Goal: Transaction & Acquisition: Purchase product/service

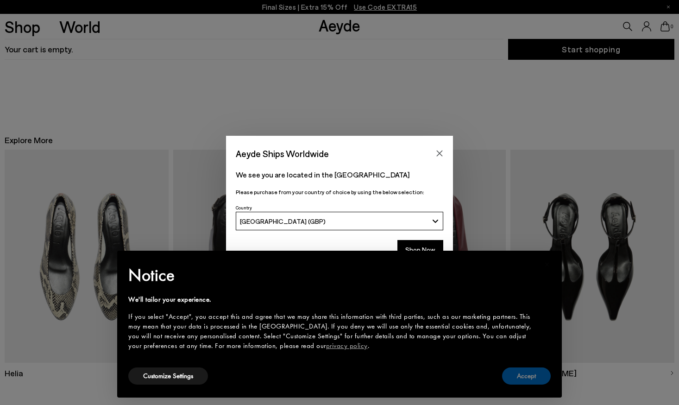
click at [526, 379] on button "Accept" at bounding box center [526, 376] width 49 height 17
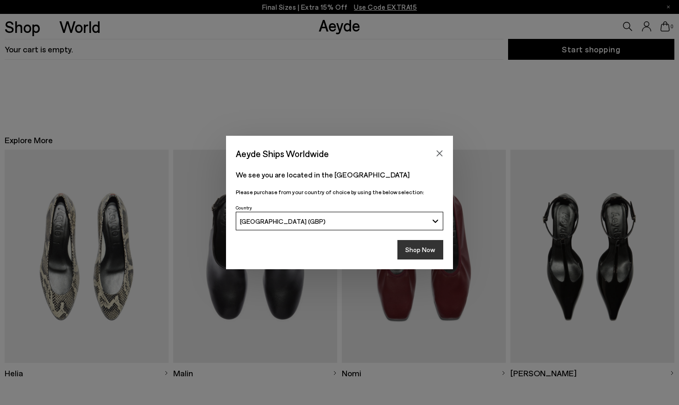
click at [420, 253] on button "Shop Now" at bounding box center [421, 249] width 46 height 19
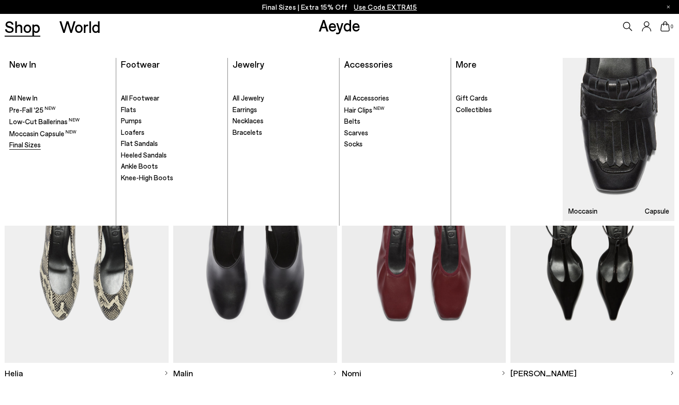
click at [32, 145] on span "Final Sizes" at bounding box center [25, 144] width 32 height 8
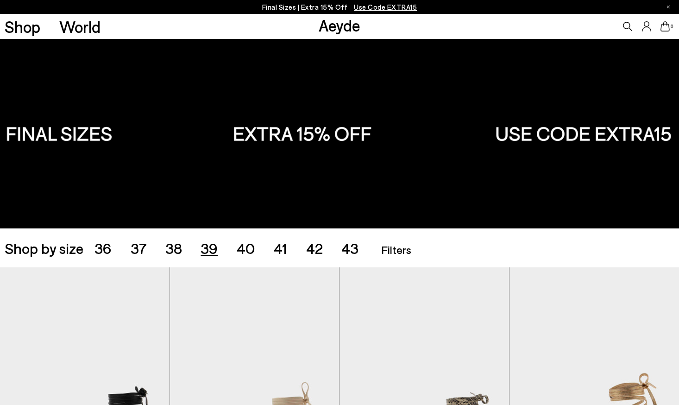
click at [213, 251] on span "39" at bounding box center [209, 248] width 17 height 18
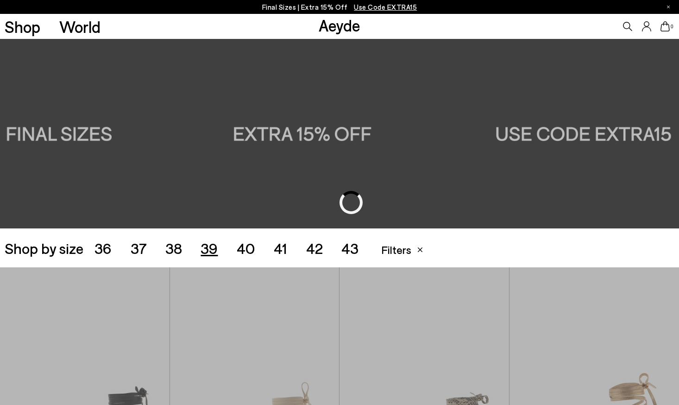
scroll to position [189, 0]
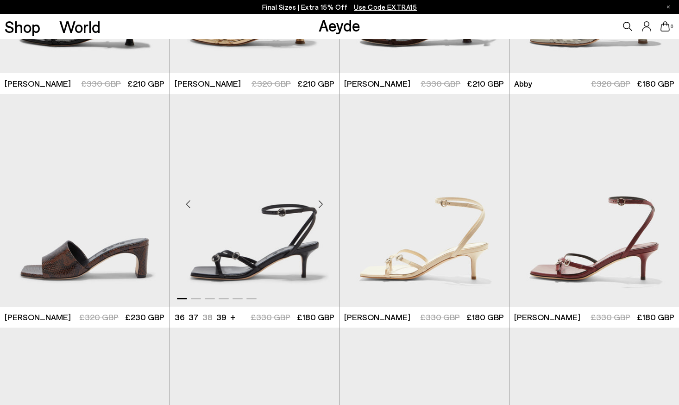
scroll to position [408, 0]
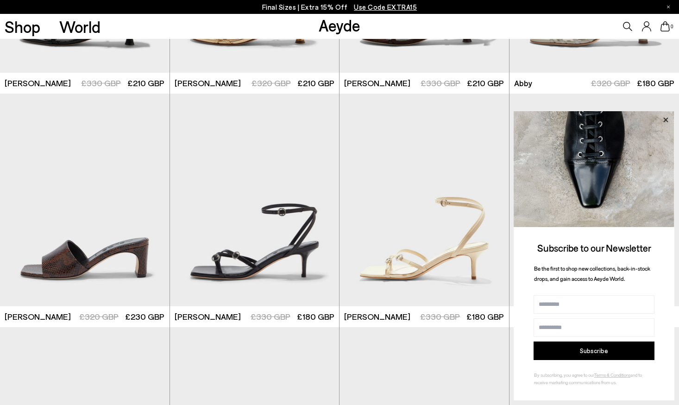
click at [668, 122] on icon at bounding box center [666, 119] width 5 height 5
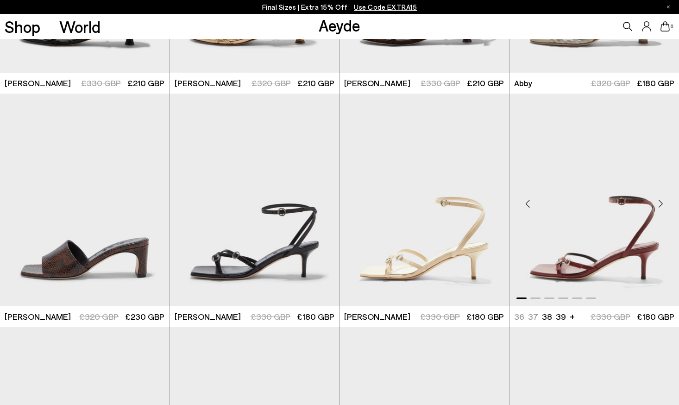
click at [662, 206] on div "Next slide" at bounding box center [661, 204] width 28 height 28
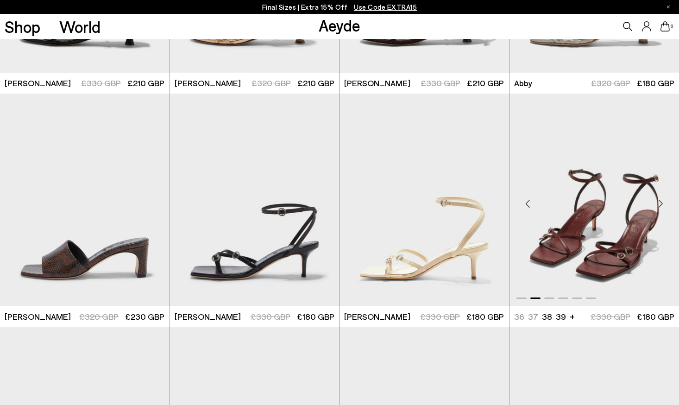
click at [662, 206] on div "Next slide" at bounding box center [661, 204] width 28 height 28
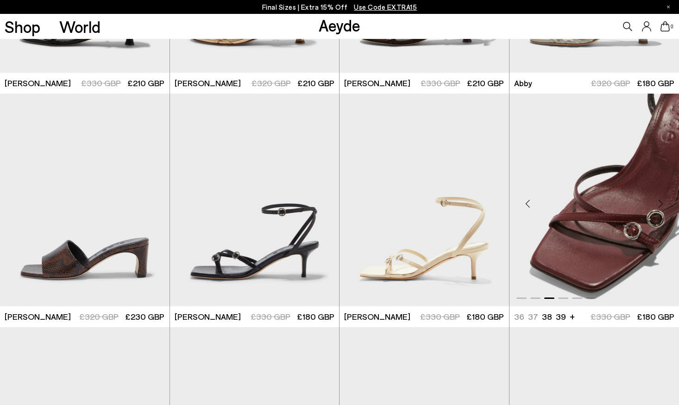
click at [662, 206] on div "Next slide" at bounding box center [661, 204] width 28 height 28
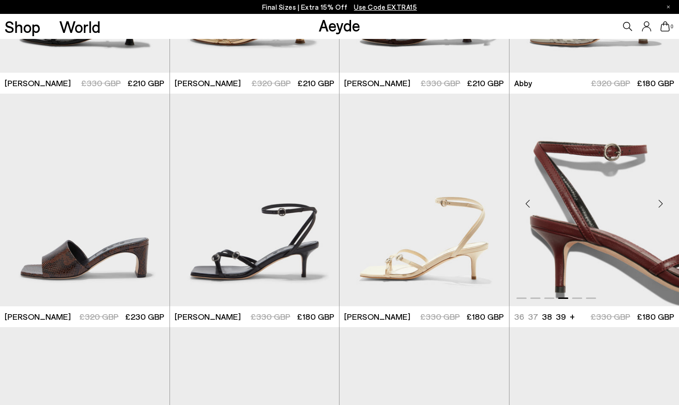
click at [662, 205] on div "Next slide" at bounding box center [661, 204] width 28 height 28
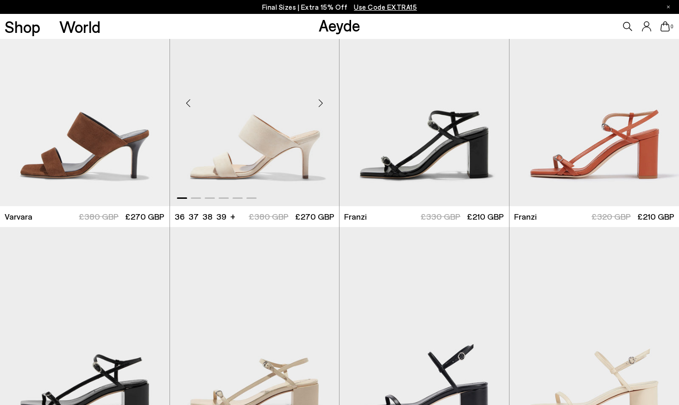
scroll to position [1458, 0]
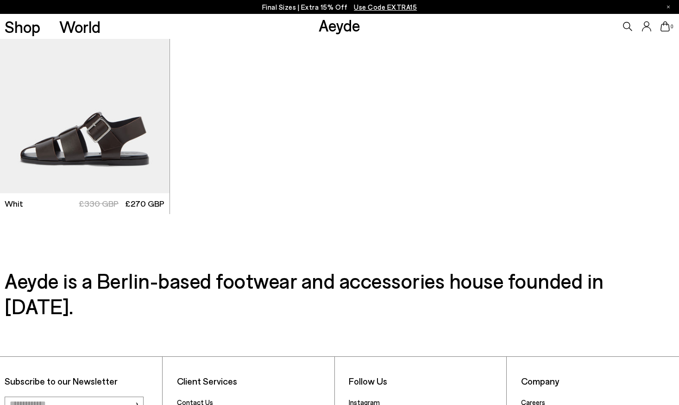
scroll to position [3331, 0]
